Goal: Information Seeking & Learning: Learn about a topic

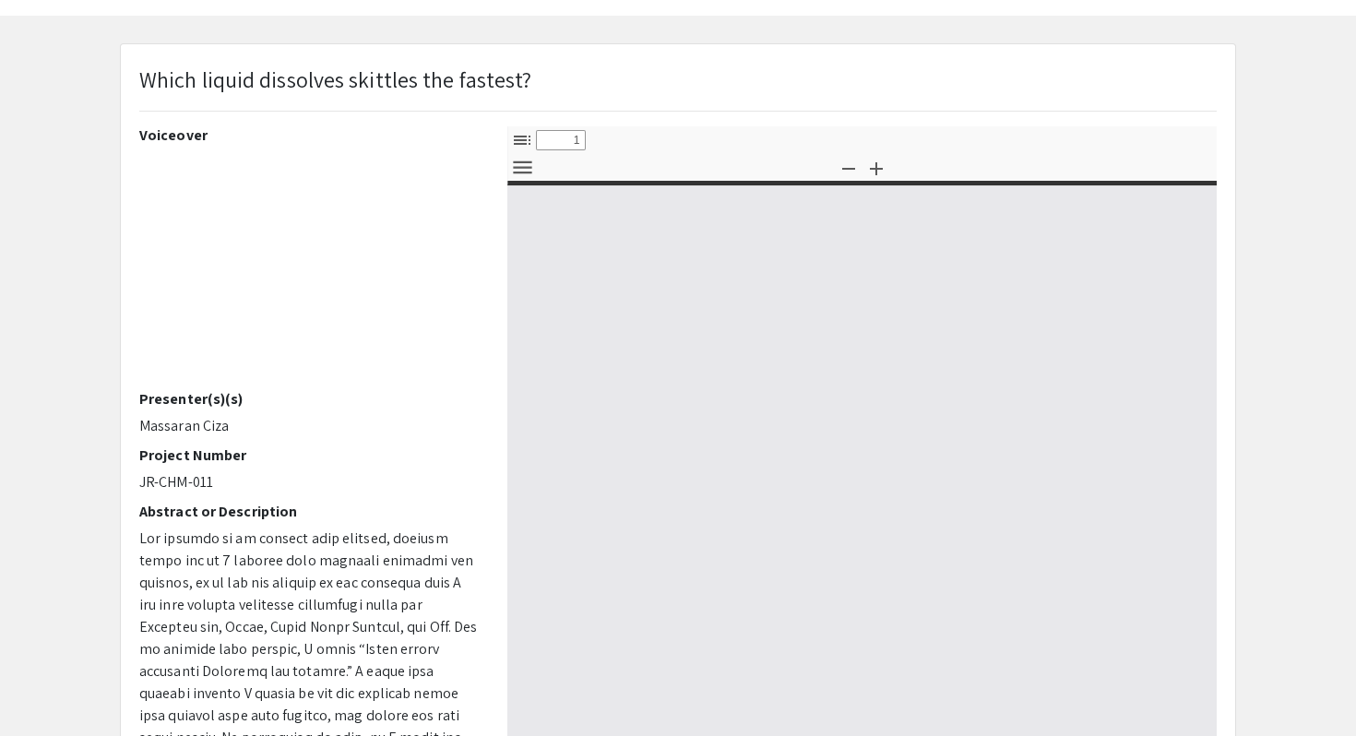
select select "custom"
type input "0"
select select "custom"
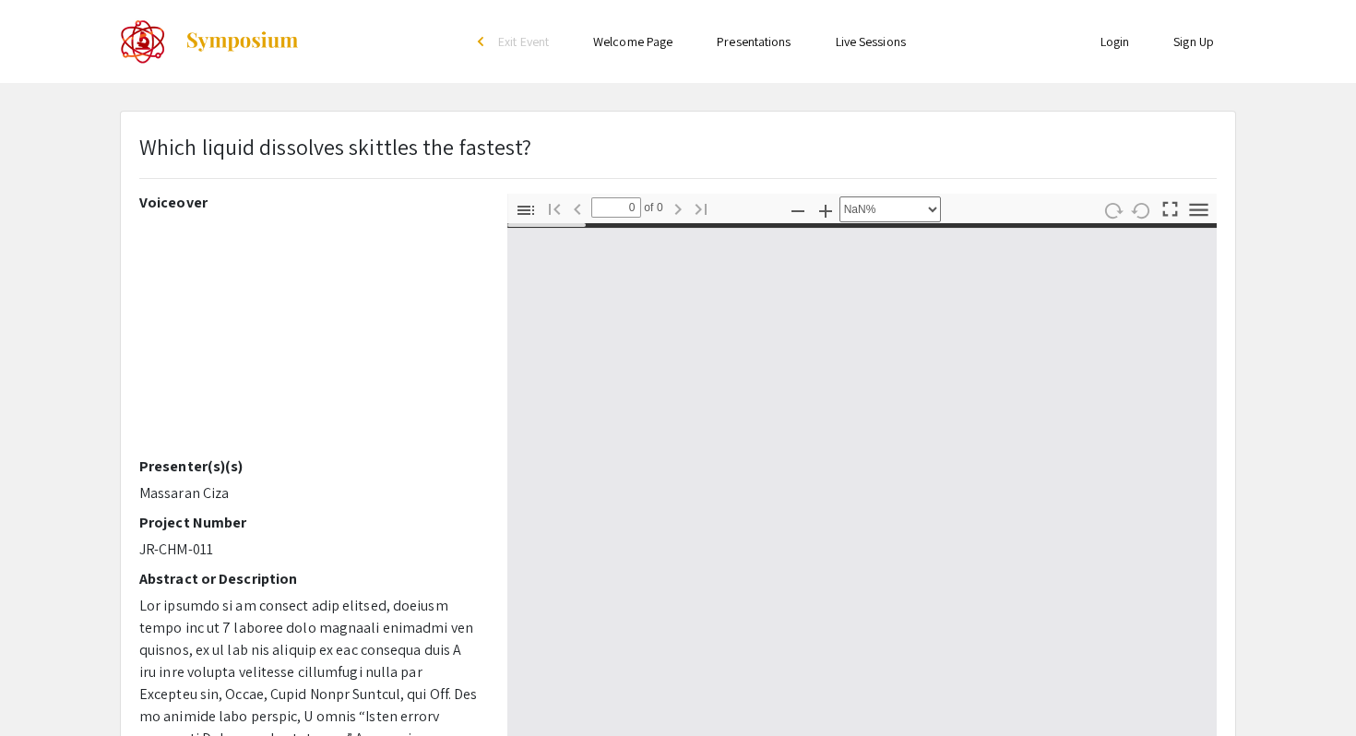
type input "1"
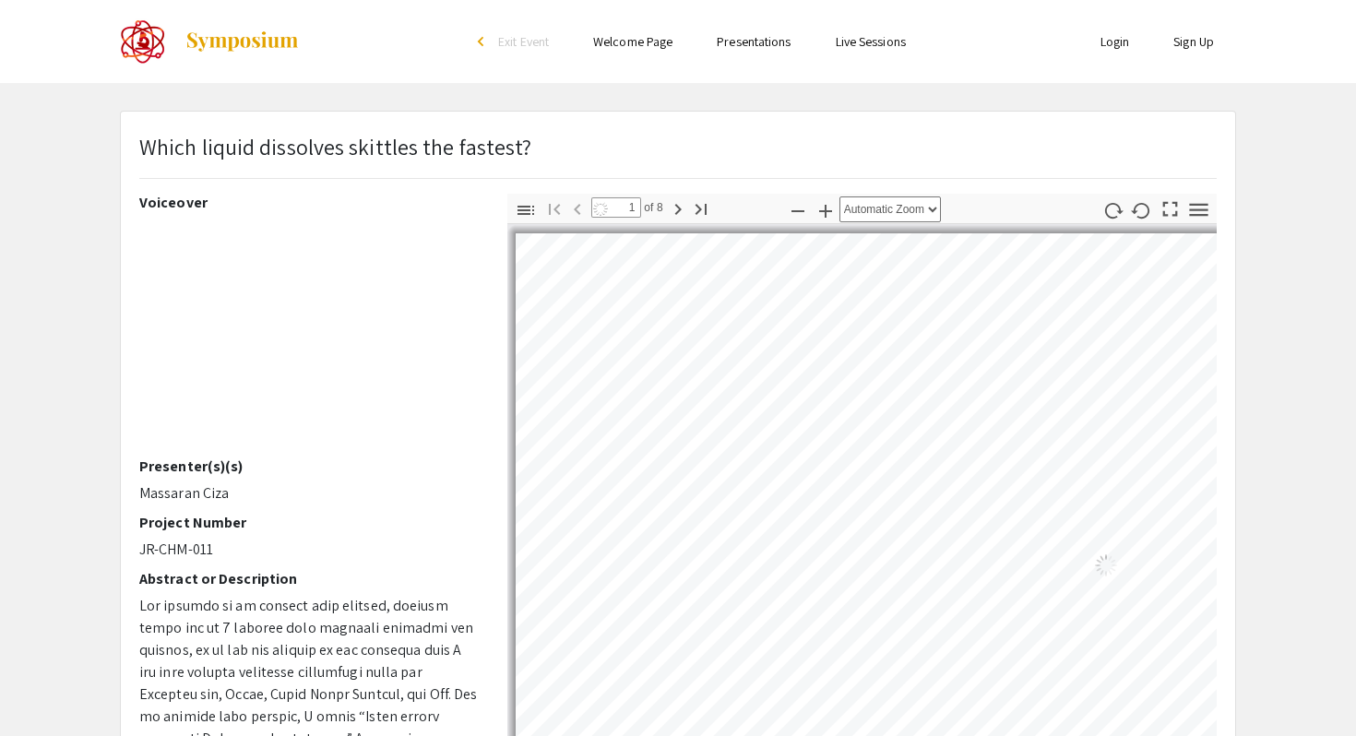
select select "auto"
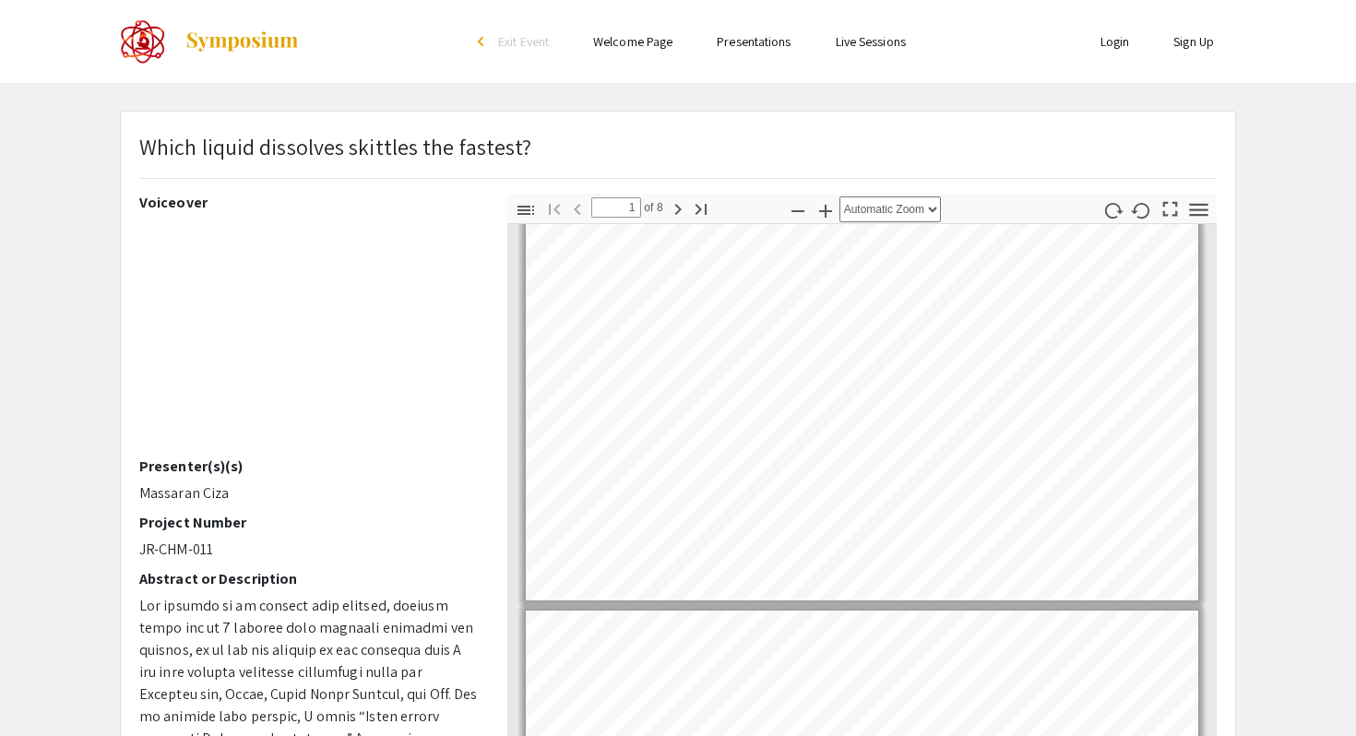
type input "2"
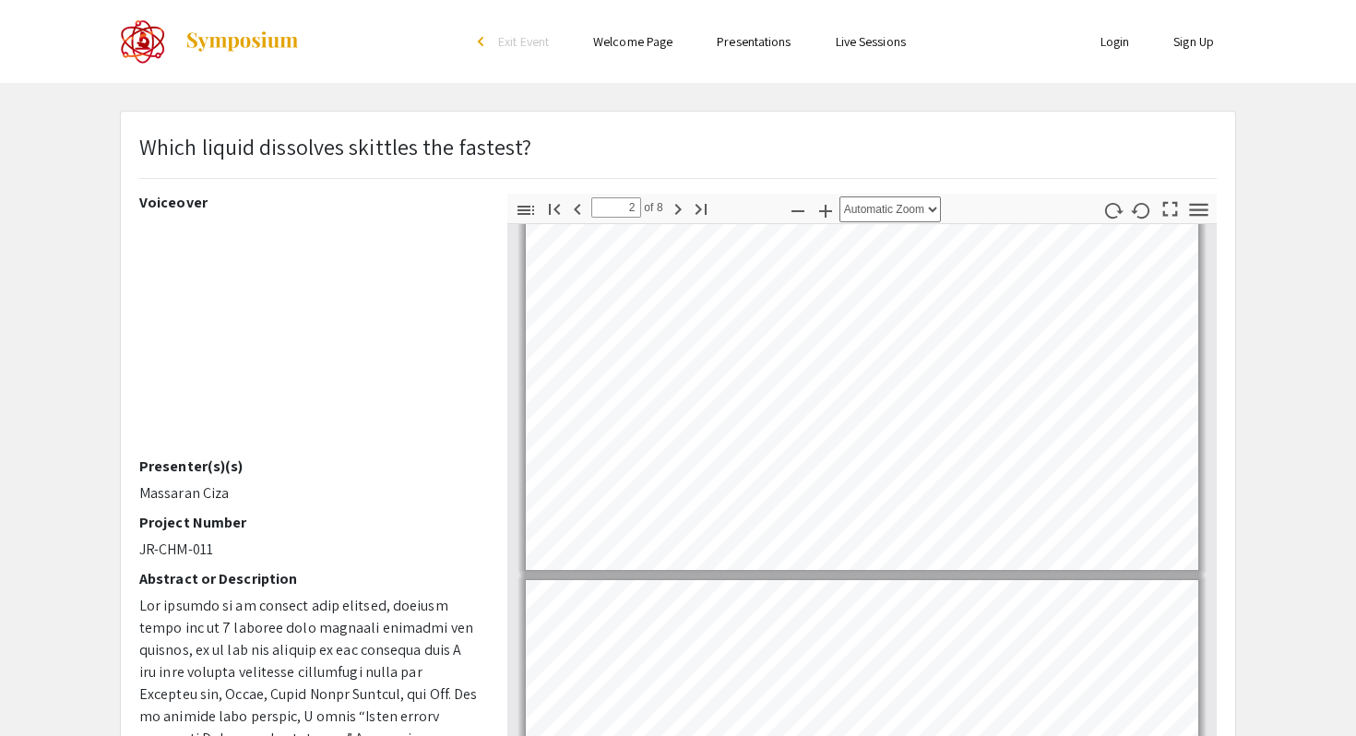
scroll to position [434, 0]
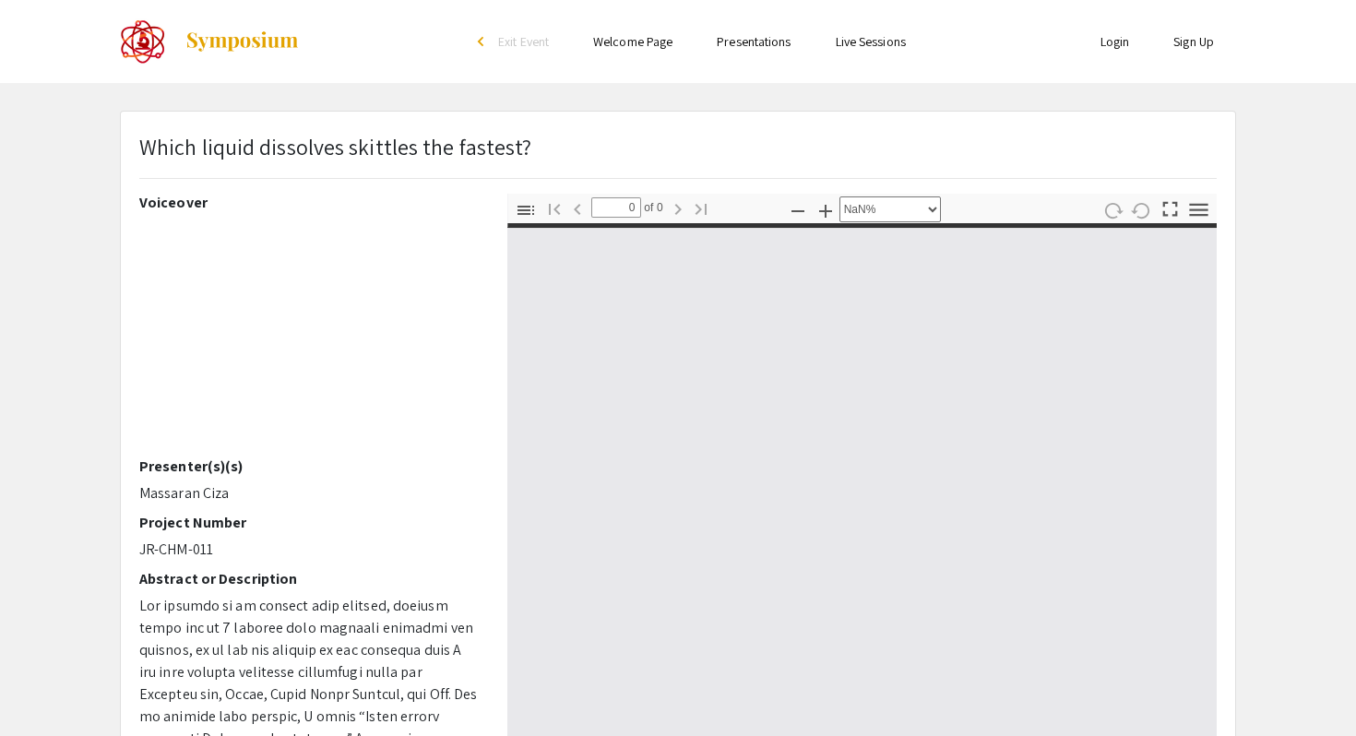
select select "auto"
type input "1"
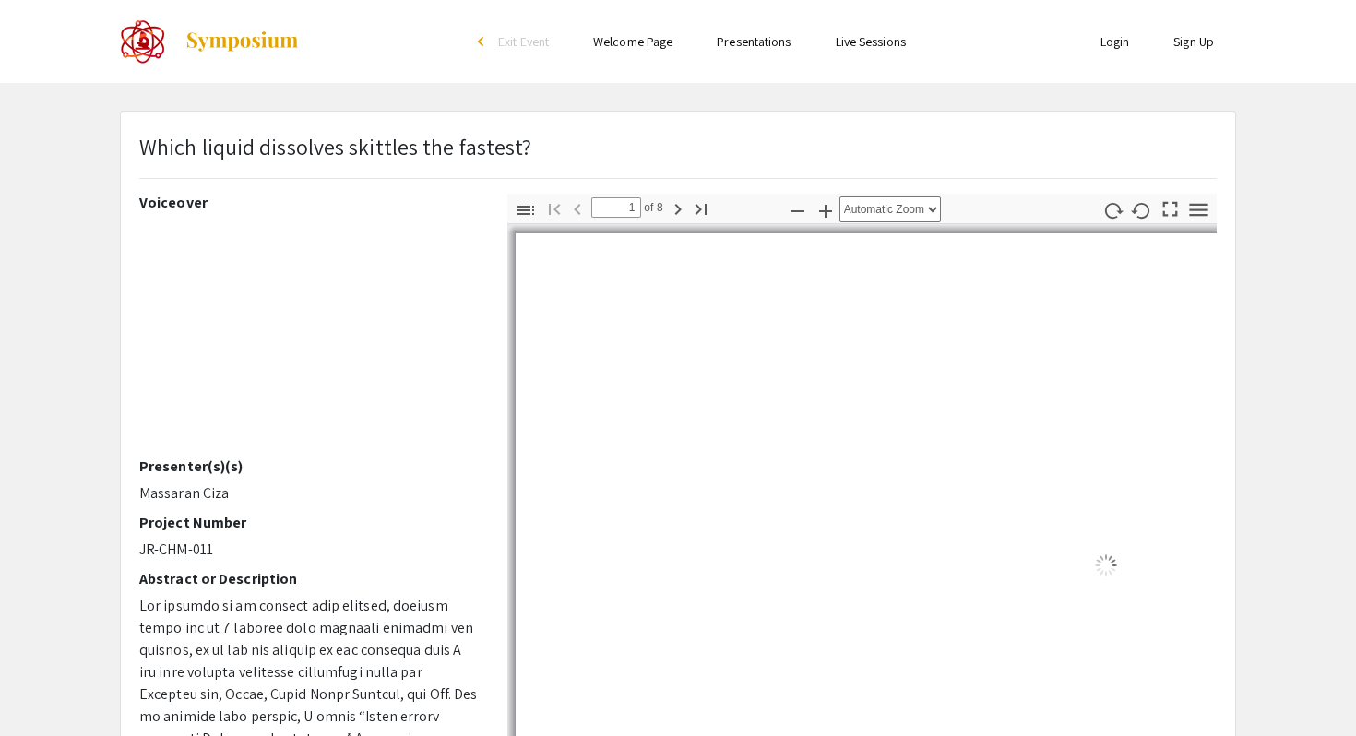
select select "auto"
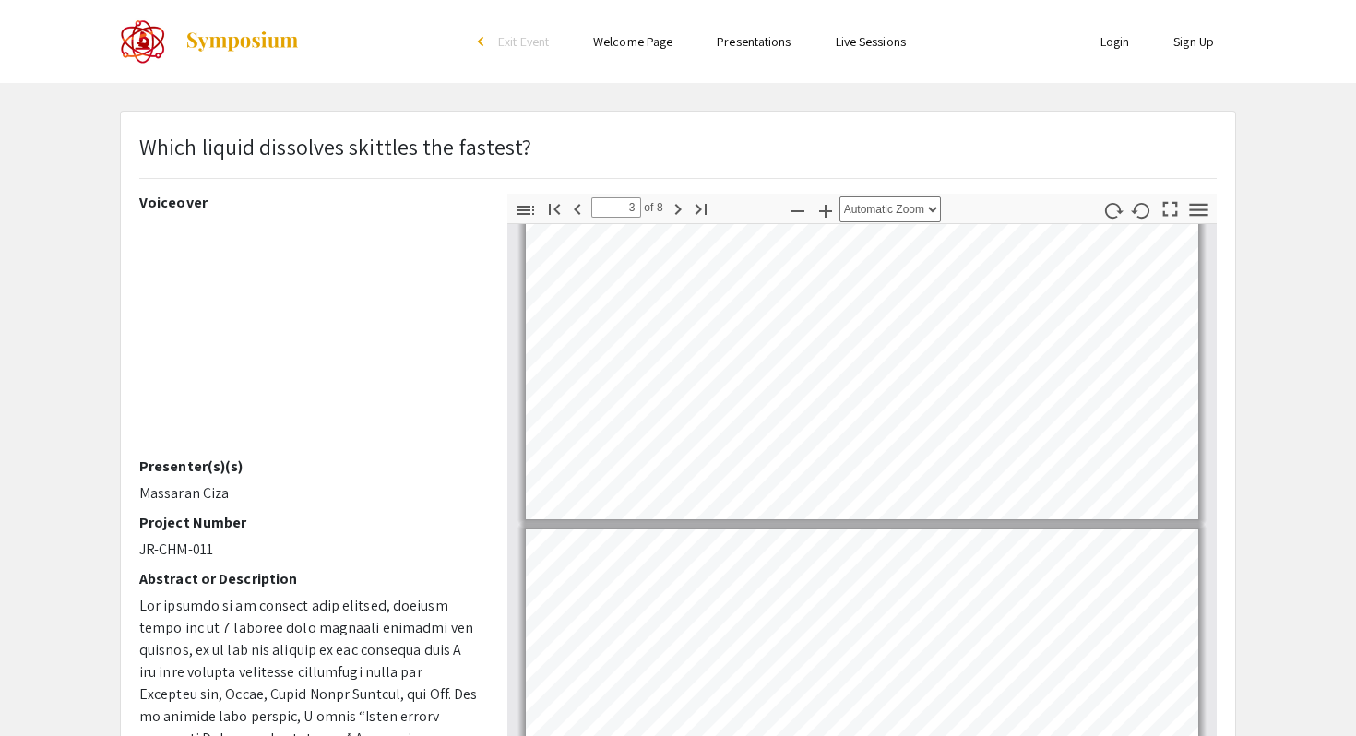
scroll to position [478, 0]
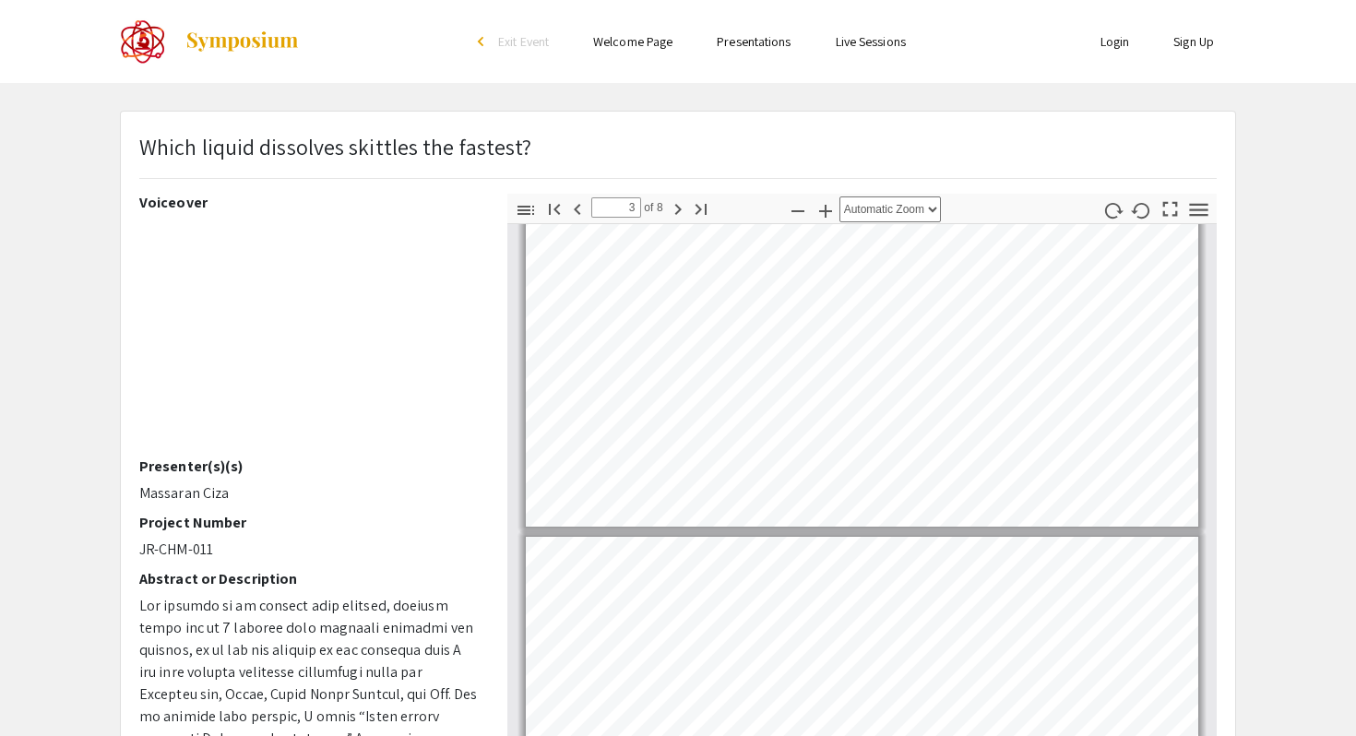
type input "2"
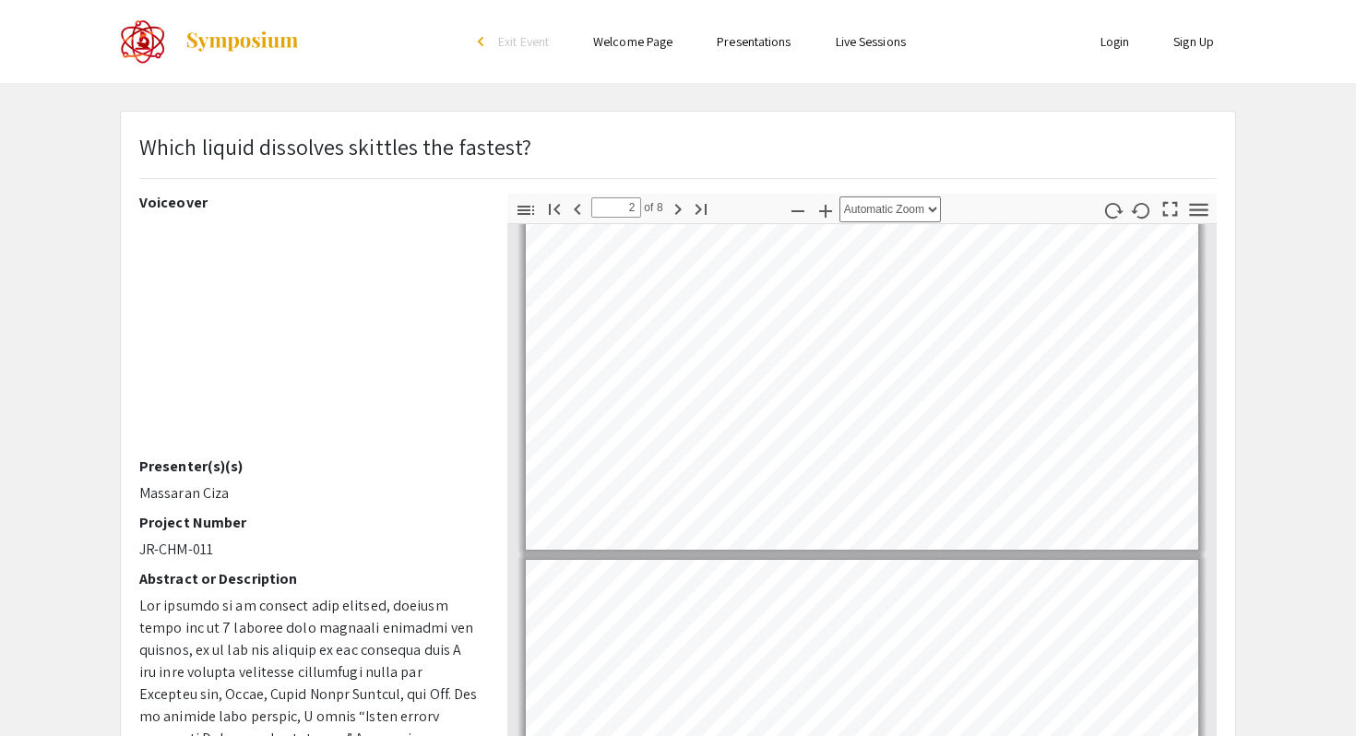
scroll to position [458, 0]
